Goal: Use online tool/utility: Utilize a website feature to perform a specific function

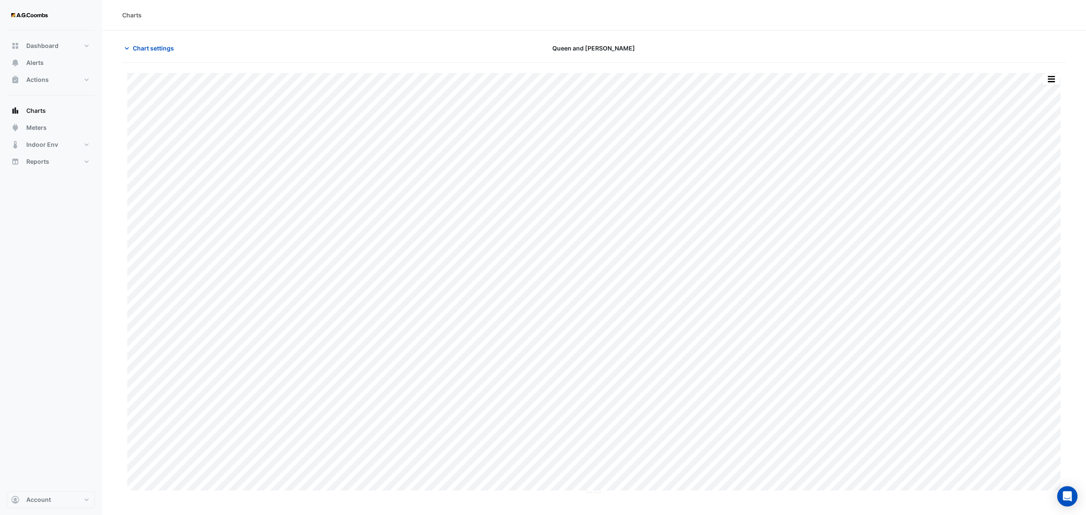
click at [142, 49] on span "Chart settings" at bounding box center [153, 48] width 41 height 9
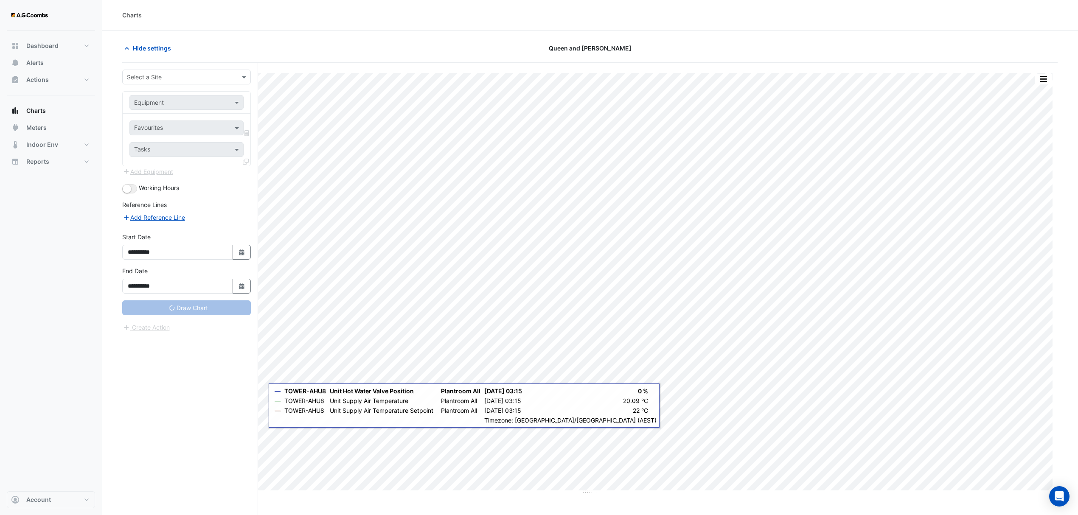
type input "**********"
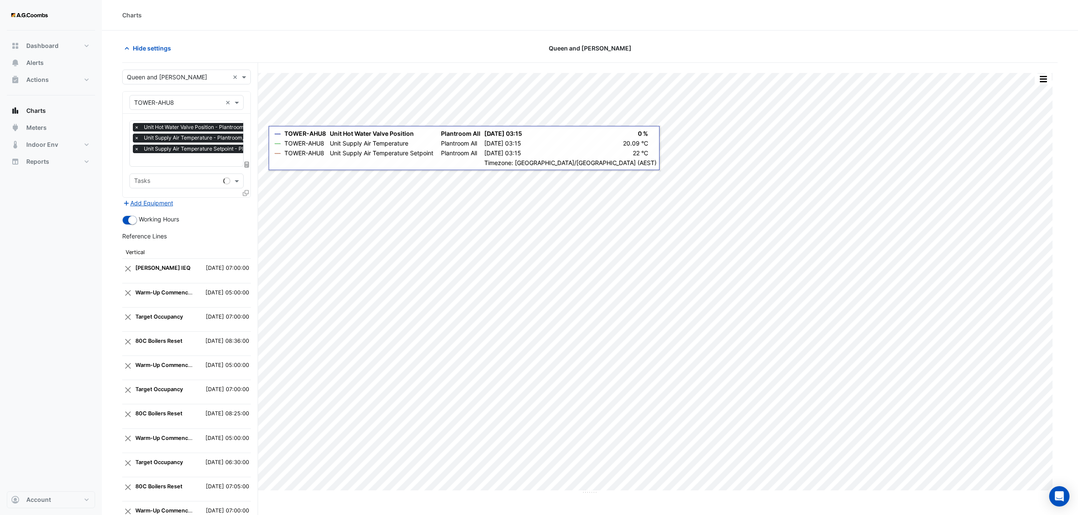
click at [198, 99] on input "text" at bounding box center [178, 102] width 88 height 9
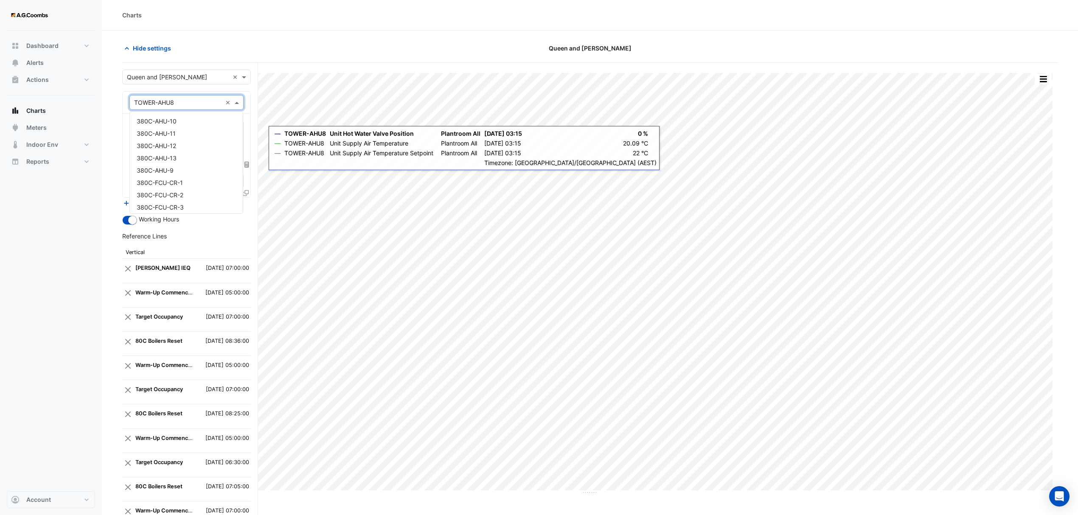
scroll to position [1910, 0]
click at [109, 99] on section "Hide settings Queen and [PERSON_NAME] Split by Unit Split All Print Save as JPE…" at bounding box center [590, 354] width 976 height 646
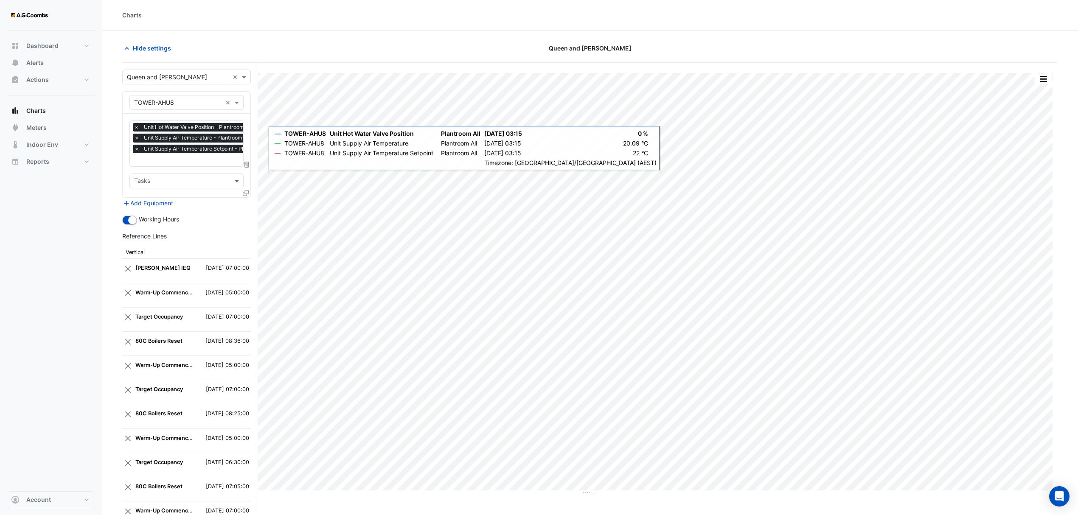
click at [247, 192] on icon at bounding box center [246, 193] width 6 height 6
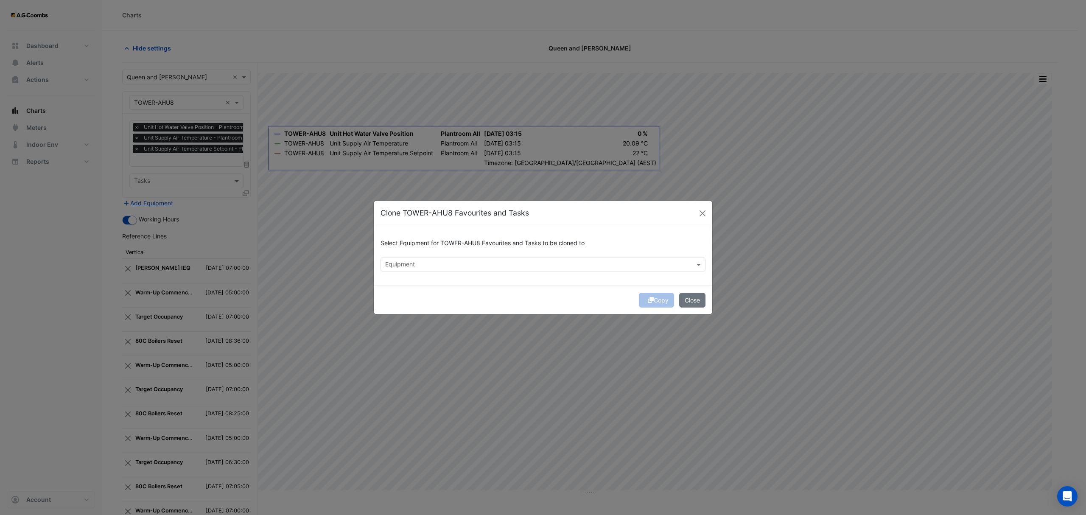
click at [462, 264] on input "text" at bounding box center [538, 265] width 306 height 9
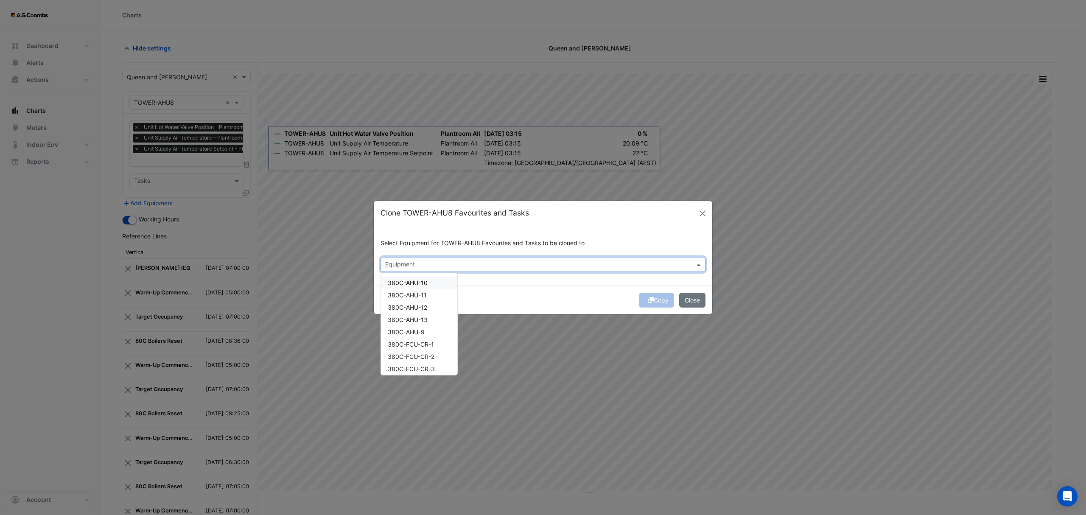
click at [437, 284] on div "380C-AHU-10" at bounding box center [419, 283] width 76 height 12
drag, startPoint x: 406, startPoint y: 328, endPoint x: 628, endPoint y: 361, distance: 223.8
click at [407, 328] on span "380C-AHU-9" at bounding box center [406, 331] width 37 height 7
click at [408, 262] on span "380C-AHU-10" at bounding box center [412, 264] width 40 height 8
click at [385, 263] on span "×" at bounding box center [388, 264] width 8 height 8
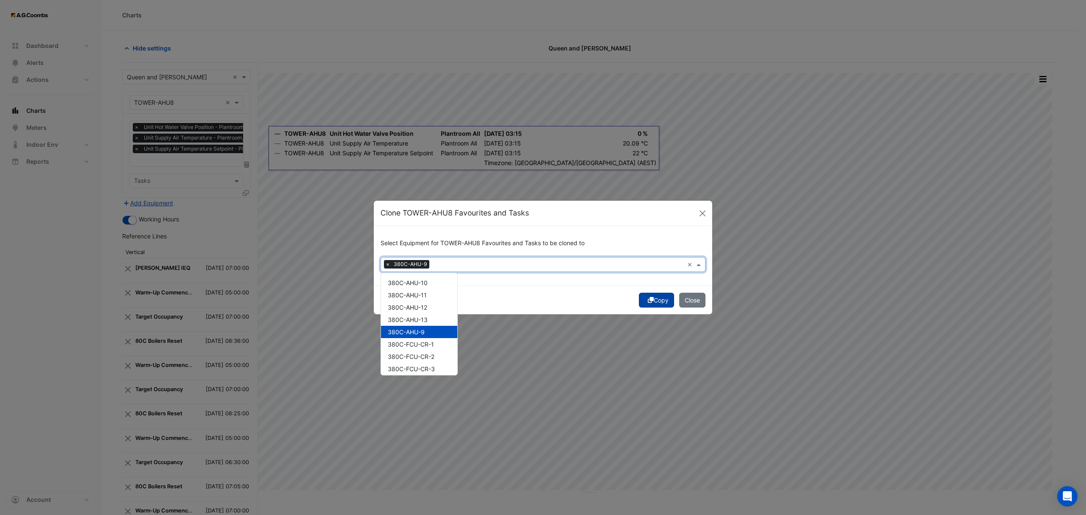
click at [651, 299] on button "Copy" at bounding box center [656, 300] width 35 height 15
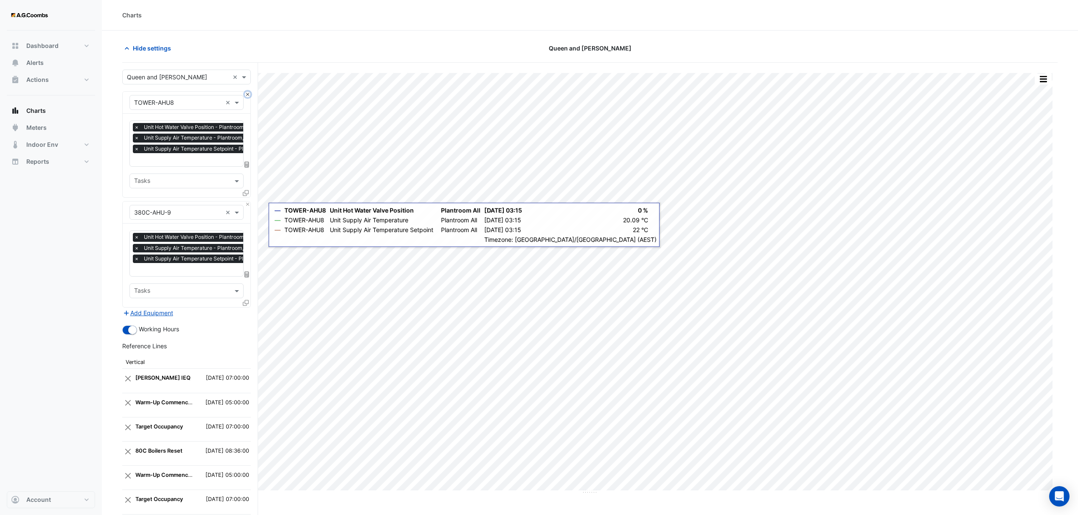
click at [246, 94] on button "Close" at bounding box center [248, 95] width 6 height 6
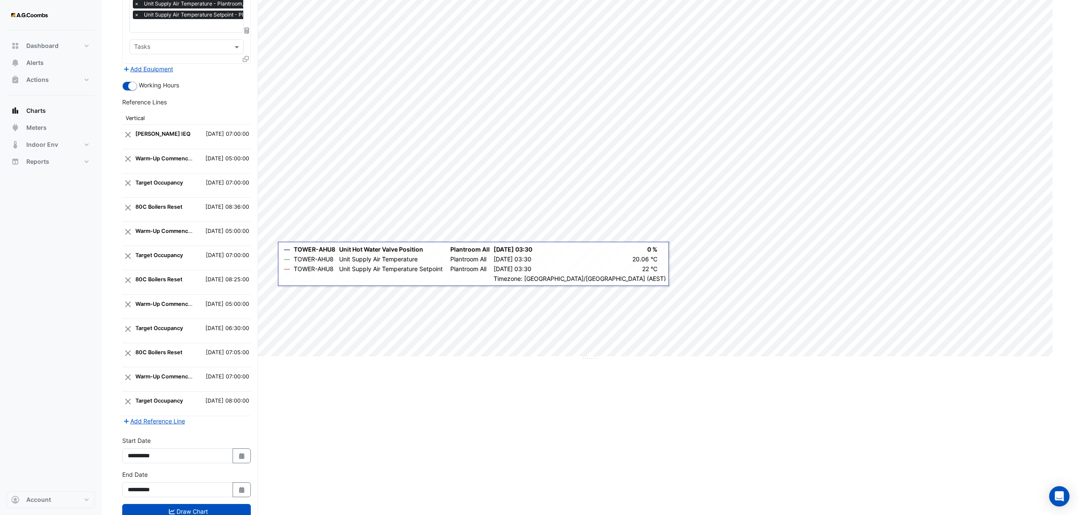
scroll to position [167, 0]
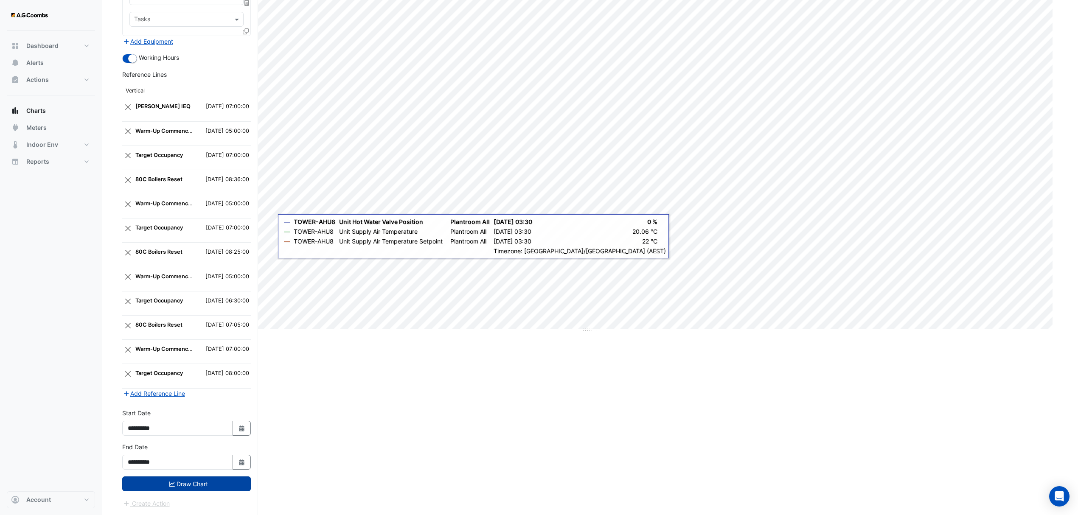
click at [178, 482] on button "Draw Chart" at bounding box center [186, 483] width 129 height 15
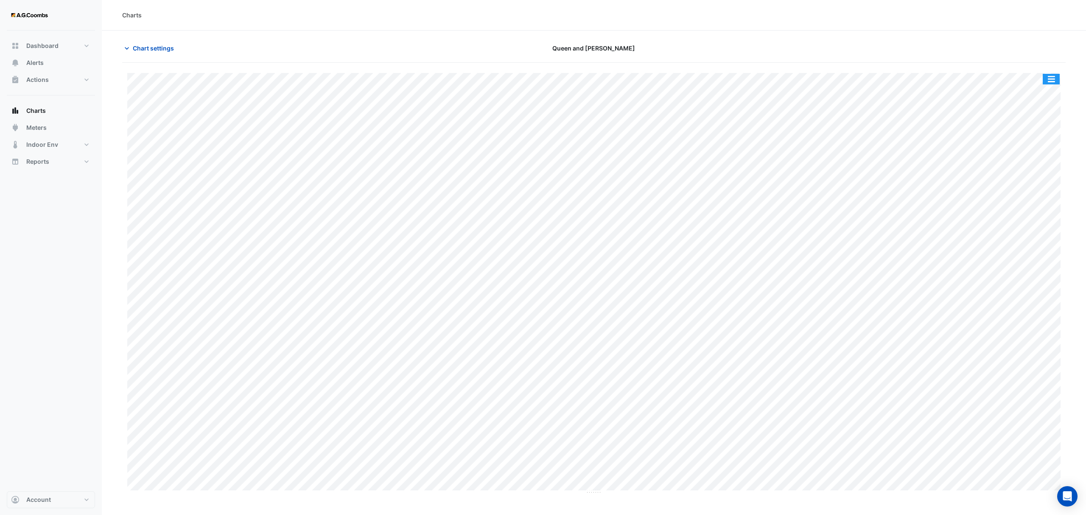
click at [1051, 79] on button "button" at bounding box center [1051, 79] width 17 height 11
click at [1043, 141] on div "Save as JPEG" at bounding box center [1034, 139] width 51 height 14
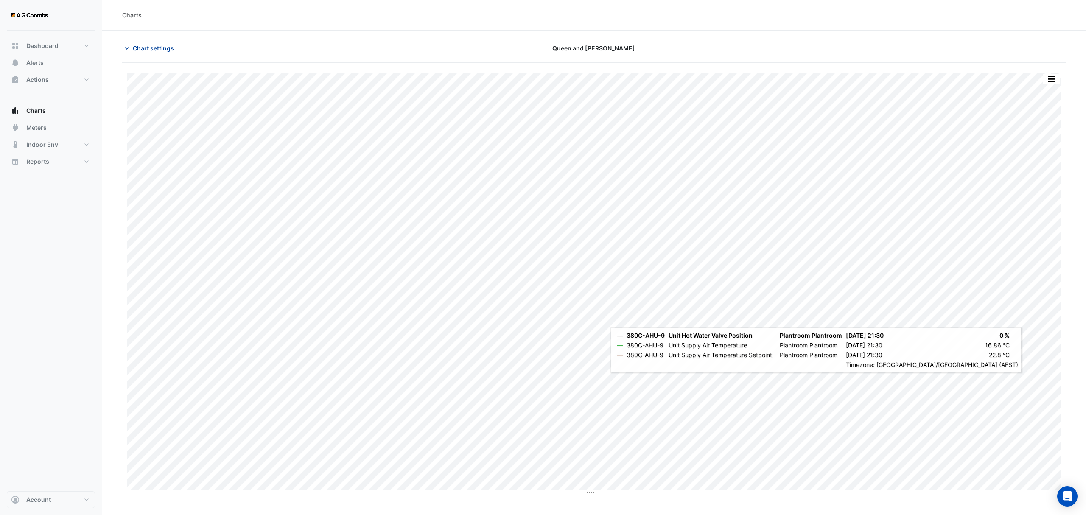
drag, startPoint x: 143, startPoint y: 45, endPoint x: 143, endPoint y: 56, distance: 11.5
click at [143, 45] on span "Chart settings" at bounding box center [153, 48] width 41 height 9
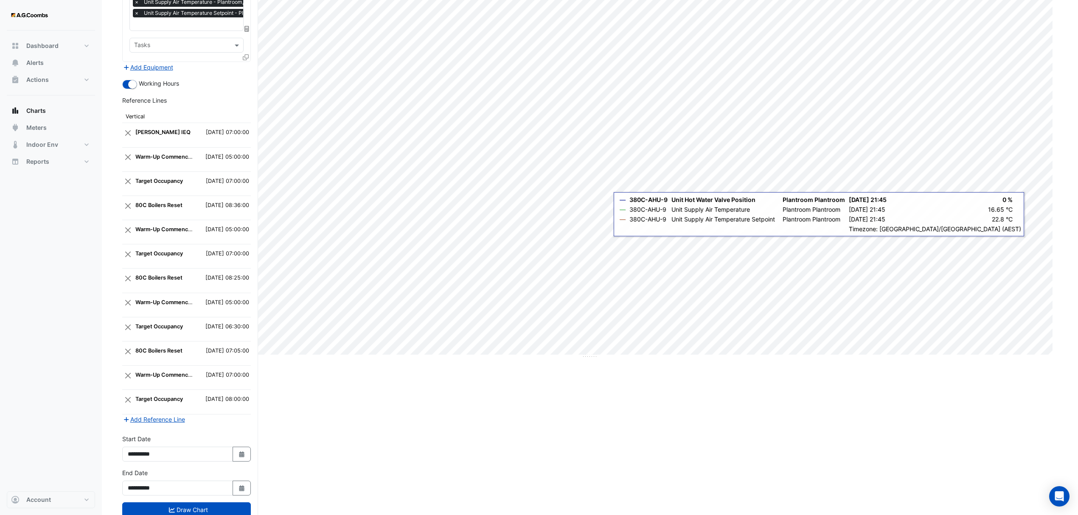
scroll to position [167, 0]
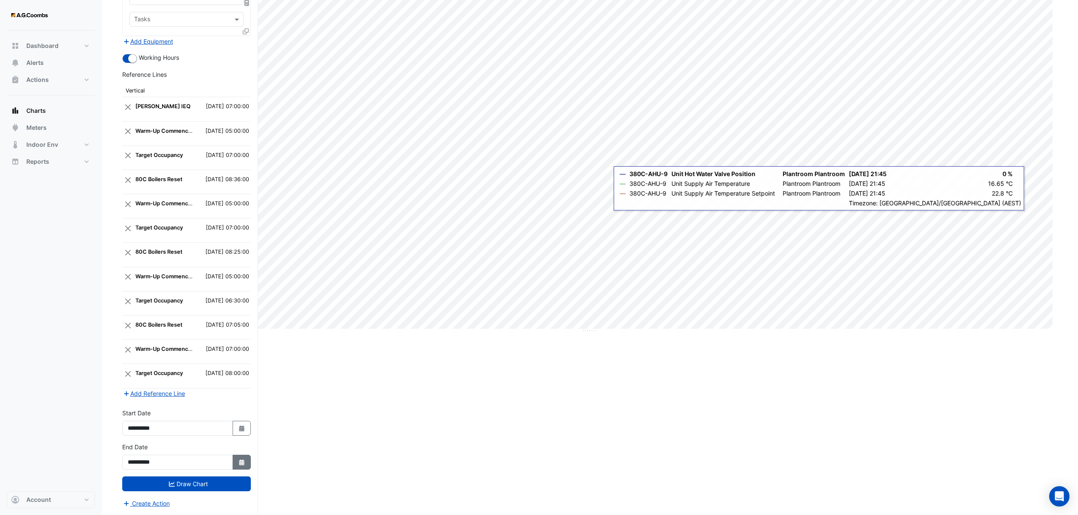
click at [240, 459] on icon "Select Date" at bounding box center [242, 462] width 8 height 6
click at [136, 390] on div "4 5 6 7 8 9 10" at bounding box center [177, 397] width 98 height 14
click at [238, 428] on icon "Select Date" at bounding box center [242, 429] width 8 height 6
select select "*"
select select "****"
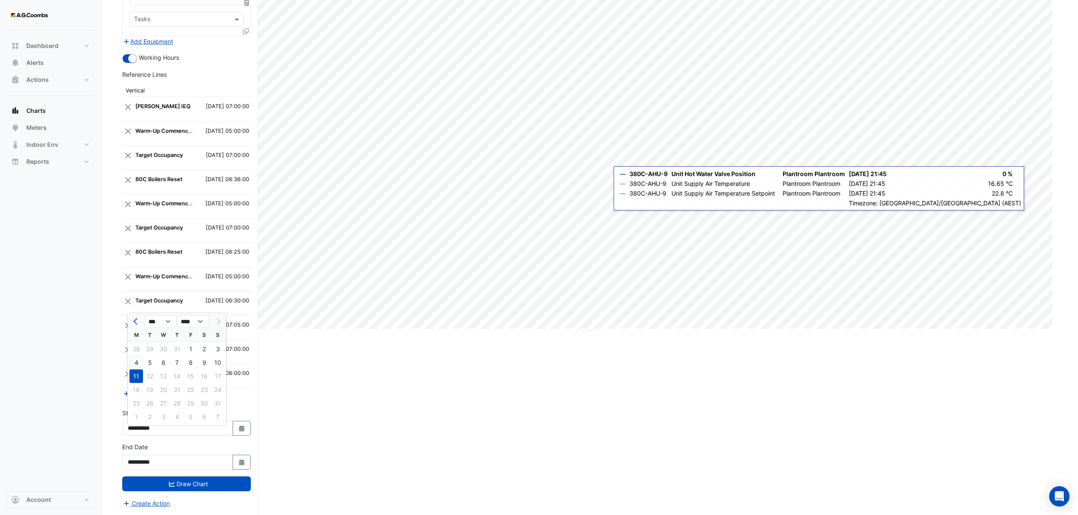
click at [135, 356] on div "4" at bounding box center [136, 363] width 14 height 14
type input "**********"
click at [239, 460] on icon "button" at bounding box center [241, 462] width 5 height 6
click at [137, 391] on div "4" at bounding box center [136, 397] width 14 height 14
type input "**********"
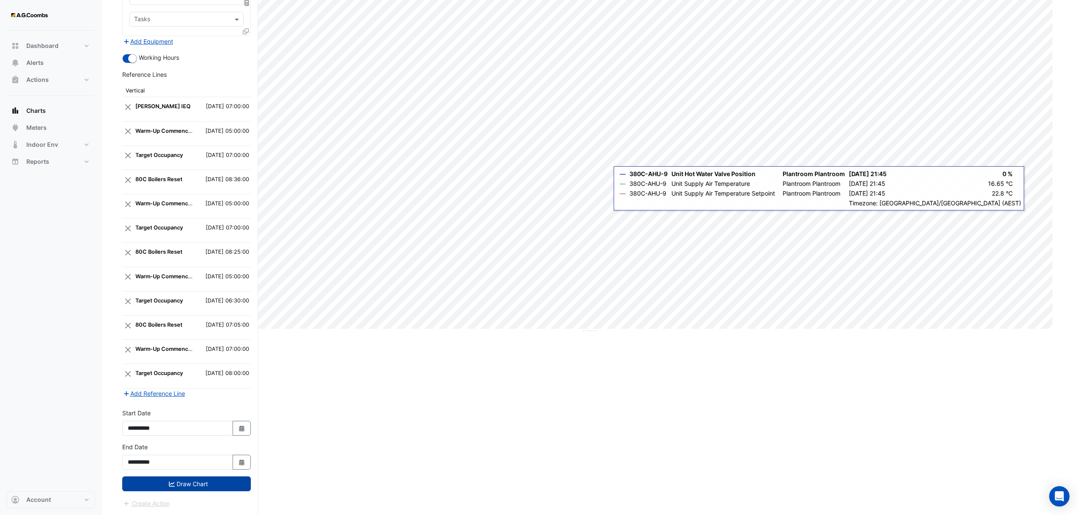
click at [192, 486] on button "Draw Chart" at bounding box center [186, 483] width 129 height 15
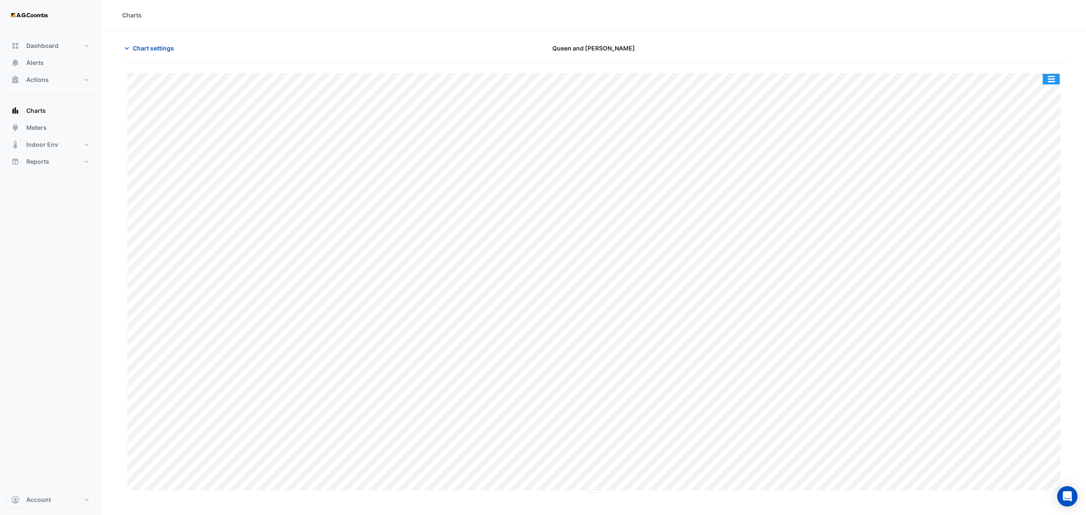
click at [1051, 80] on button "button" at bounding box center [1051, 79] width 17 height 11
click at [1042, 134] on div "Save as JPEG" at bounding box center [1034, 139] width 51 height 14
drag, startPoint x: 148, startPoint y: 48, endPoint x: 150, endPoint y: 127, distance: 78.9
click at [148, 48] on span "Chart settings" at bounding box center [153, 48] width 41 height 9
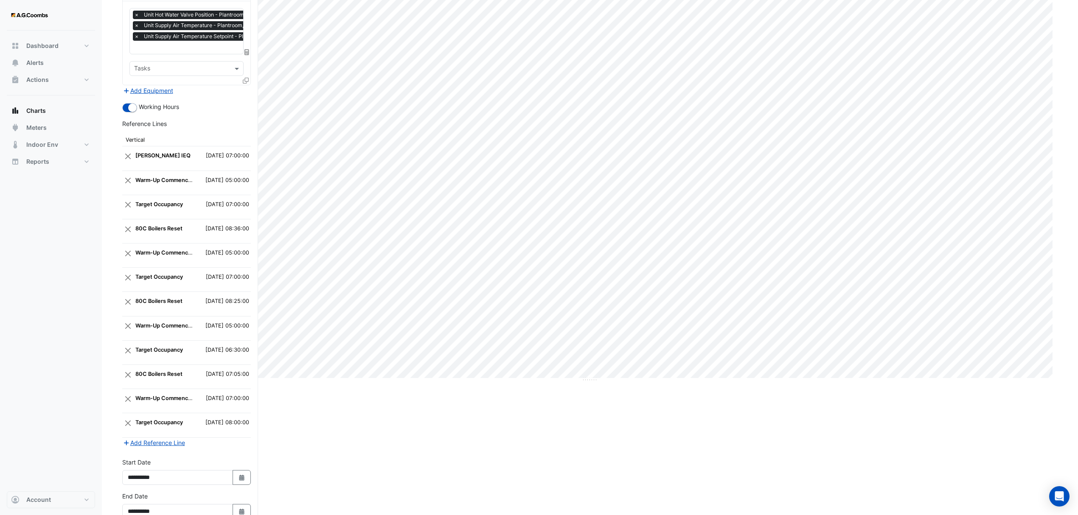
scroll to position [167, 0]
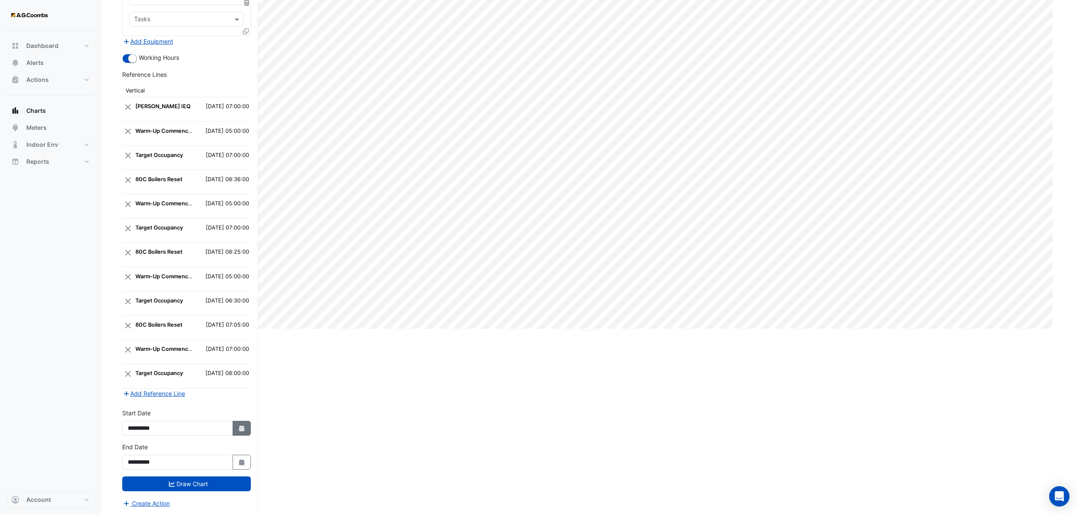
click at [236, 425] on button "Select Date" at bounding box center [241, 428] width 19 height 15
select select "*"
select select "****"
click at [135, 344] on div "28" at bounding box center [136, 349] width 14 height 14
type input "**********"
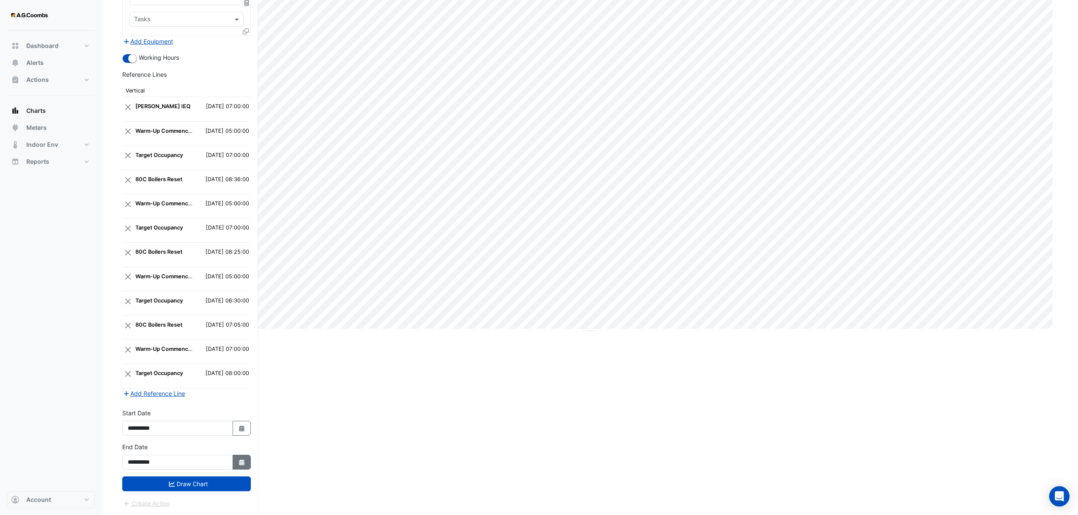
click at [239, 460] on icon "button" at bounding box center [241, 462] width 5 height 6
select select "*"
click at [137, 377] on div "28" at bounding box center [136, 383] width 14 height 14
type input "**********"
click at [203, 483] on button "Draw Chart" at bounding box center [186, 483] width 129 height 15
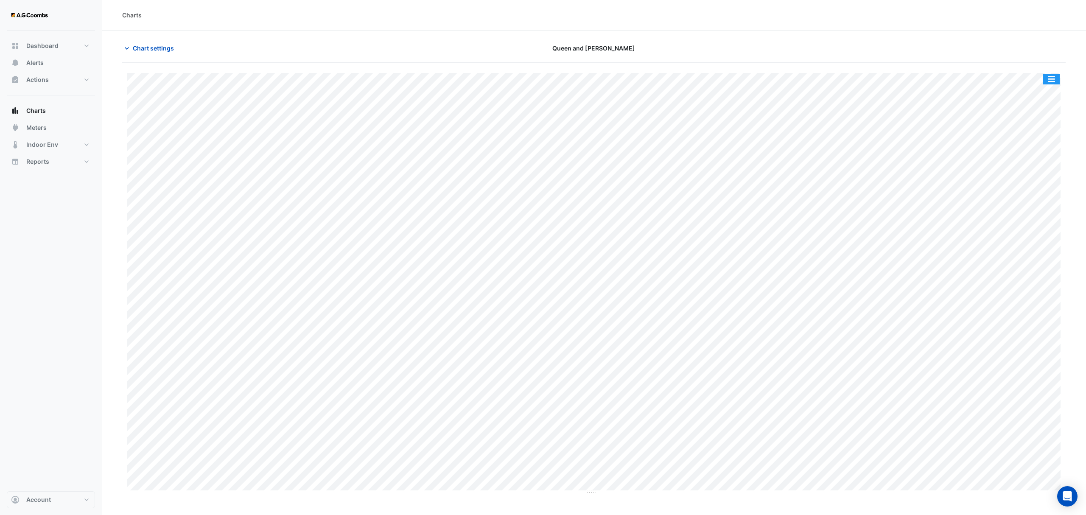
click at [1050, 82] on button "button" at bounding box center [1051, 79] width 17 height 11
click at [1053, 139] on div "Save as JPEG" at bounding box center [1034, 139] width 51 height 14
drag, startPoint x: 160, startPoint y: 43, endPoint x: 185, endPoint y: 295, distance: 253.7
click at [160, 43] on button "Chart settings" at bounding box center [150, 48] width 57 height 15
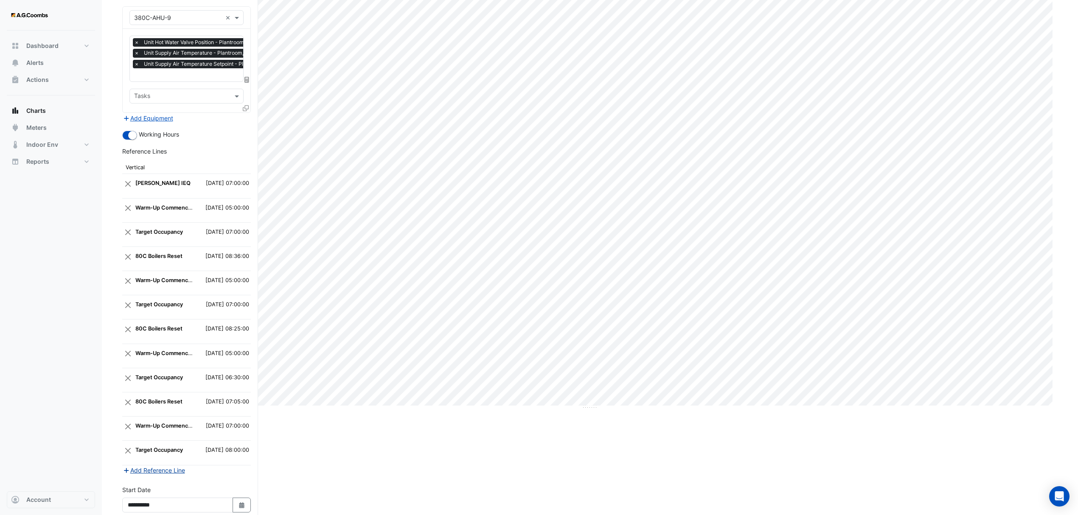
scroll to position [167, 0]
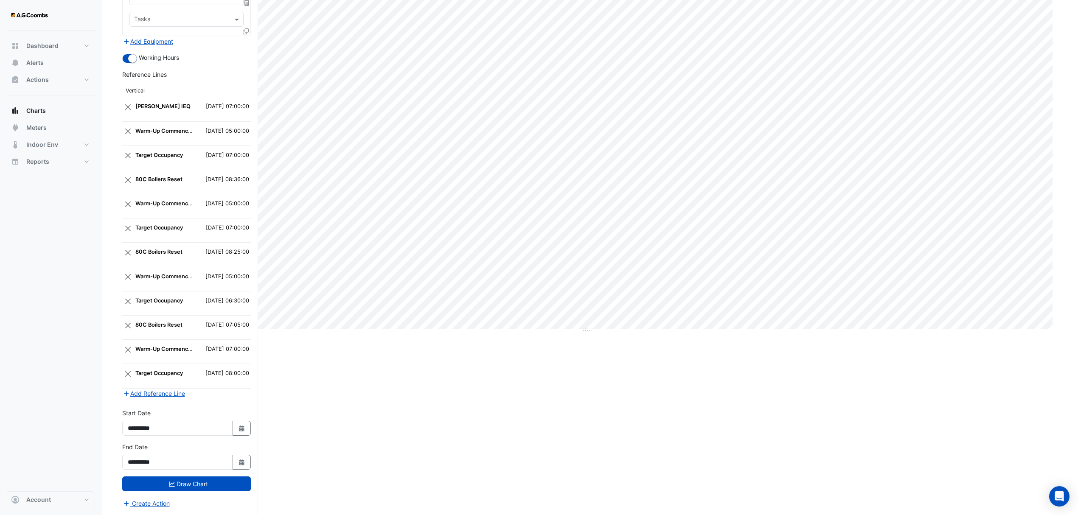
drag, startPoint x: 239, startPoint y: 430, endPoint x: 221, endPoint y: 431, distance: 18.3
click at [240, 430] on icon "button" at bounding box center [241, 429] width 5 height 6
select select "*"
select select "****"
click at [138, 386] on div "21" at bounding box center [136, 390] width 14 height 14
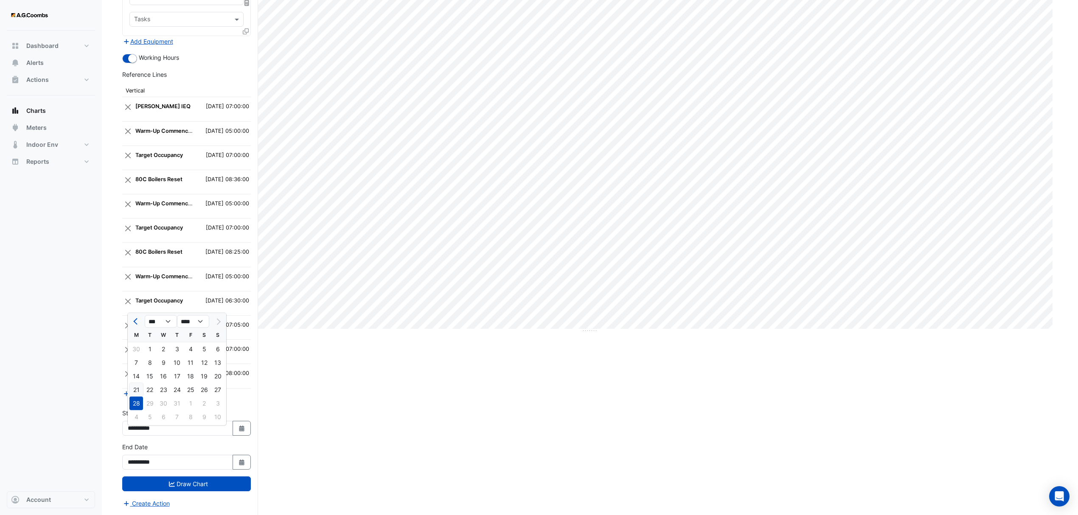
type input "**********"
click at [242, 457] on button "Select Date" at bounding box center [241, 462] width 19 height 15
click at [136, 417] on div "21" at bounding box center [136, 424] width 14 height 14
type input "**********"
click at [182, 481] on button "Draw Chart" at bounding box center [186, 483] width 129 height 15
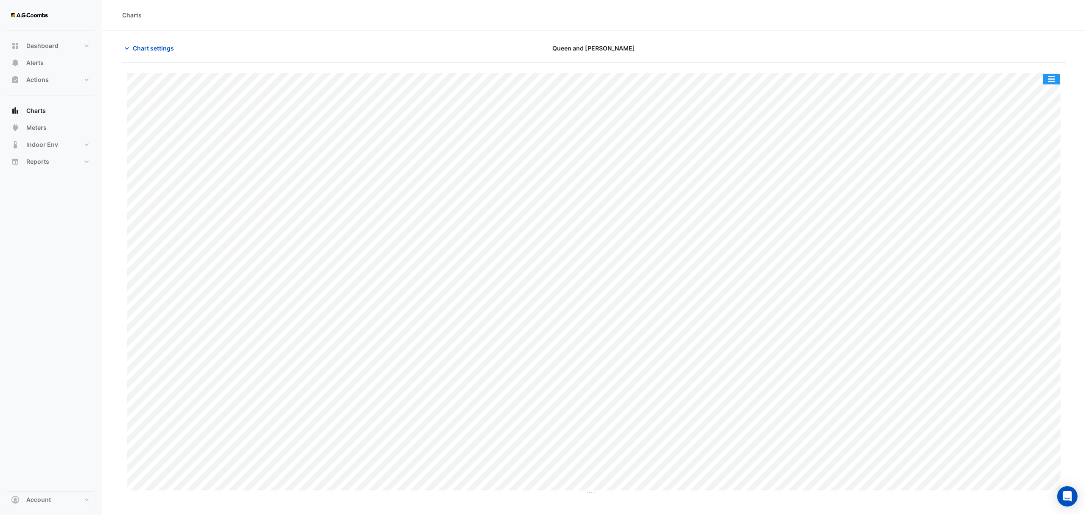
click at [1045, 79] on button "button" at bounding box center [1051, 79] width 17 height 11
click at [1042, 143] on div "Save as JPEG" at bounding box center [1034, 139] width 51 height 14
